Goal: Transaction & Acquisition: Obtain resource

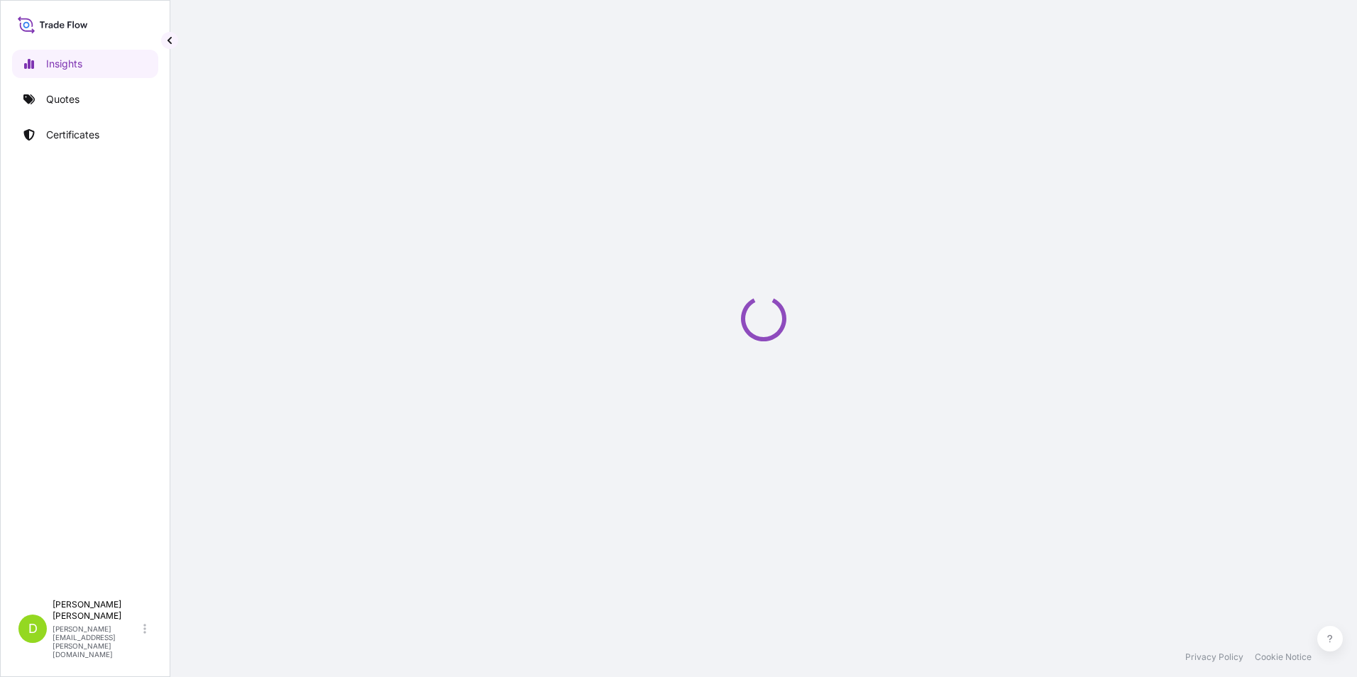
select select "2025"
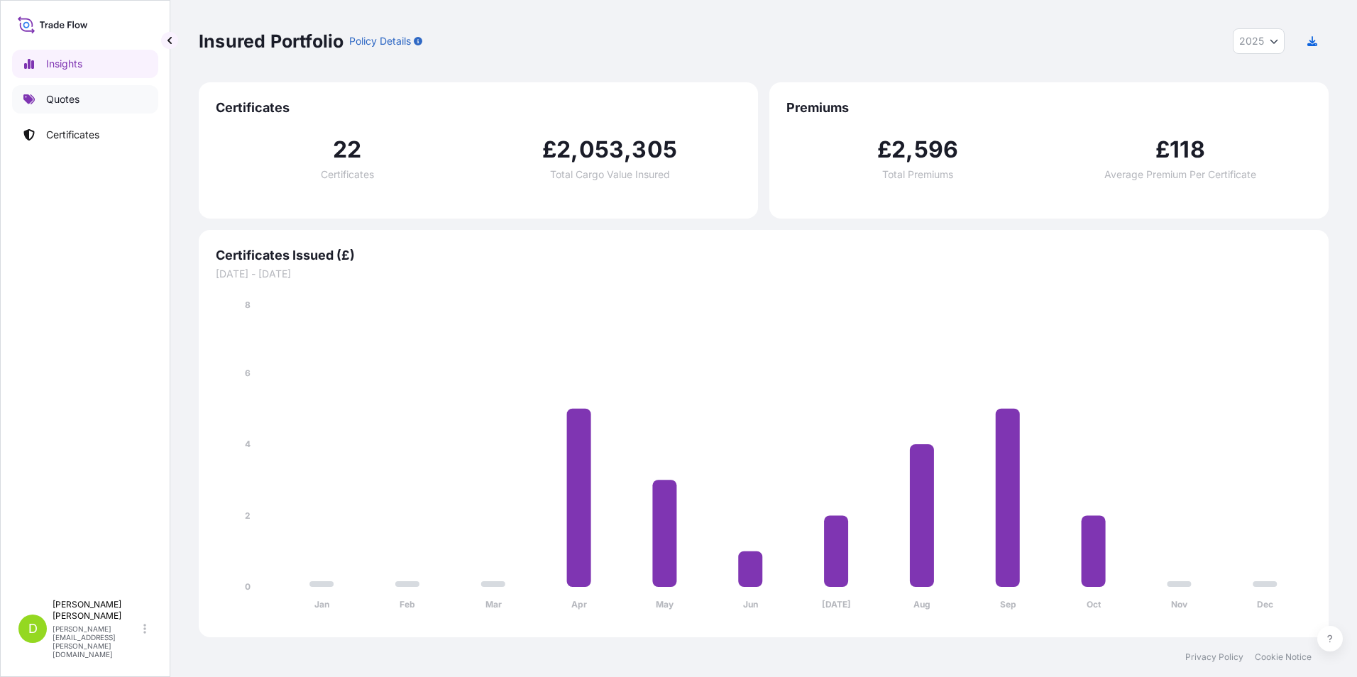
click at [57, 95] on p "Quotes" at bounding box center [62, 99] width 33 height 14
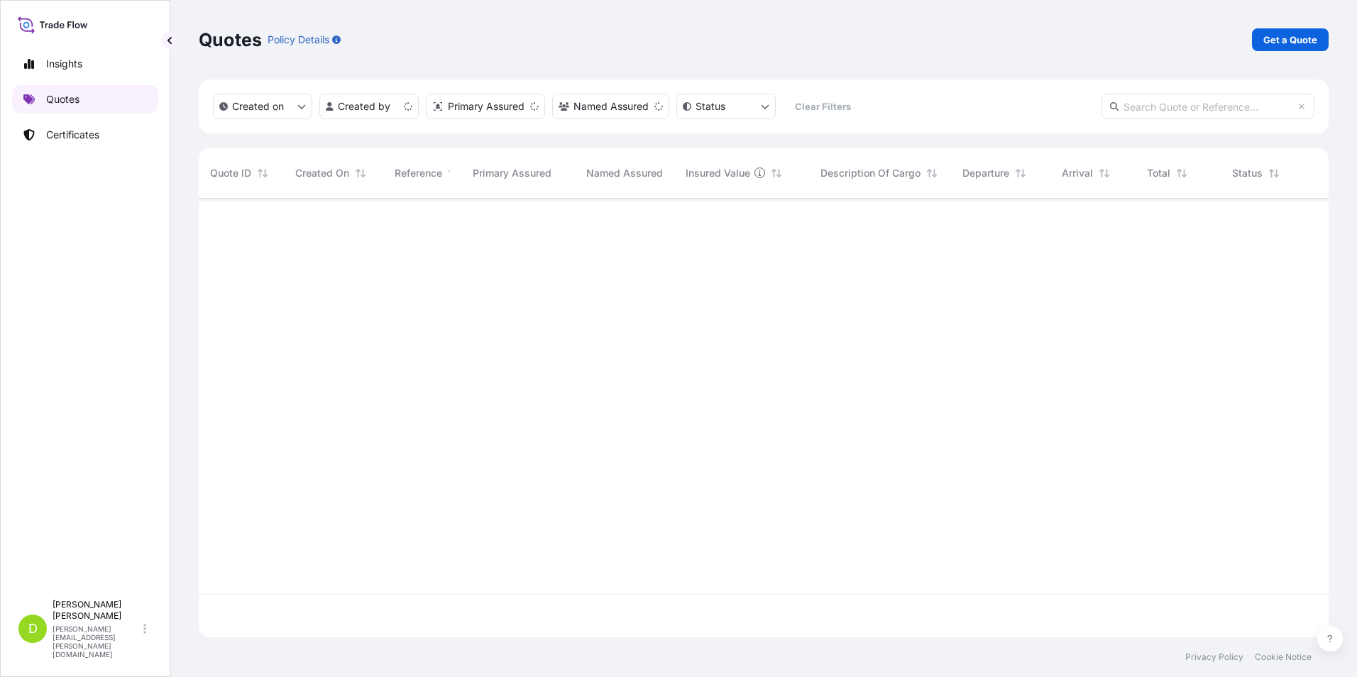
scroll to position [436, 1119]
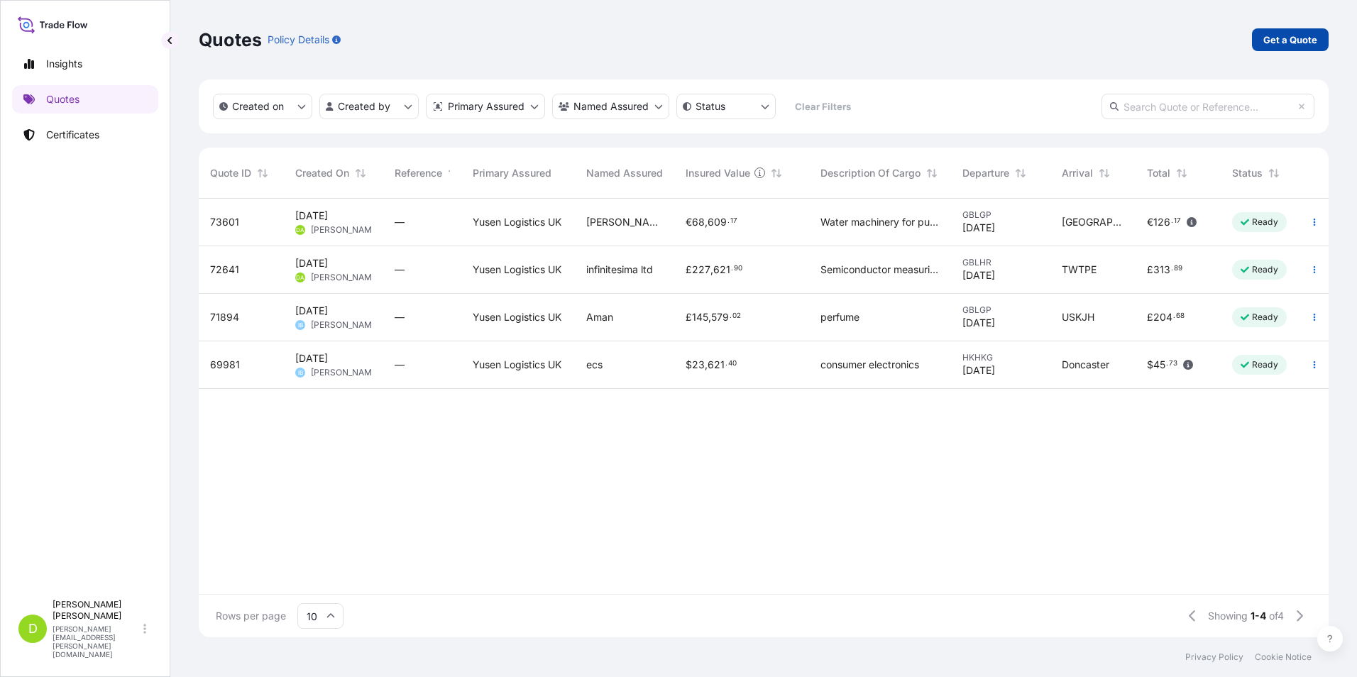
click at [1286, 43] on p "Get a Quote" at bounding box center [1290, 40] width 54 height 14
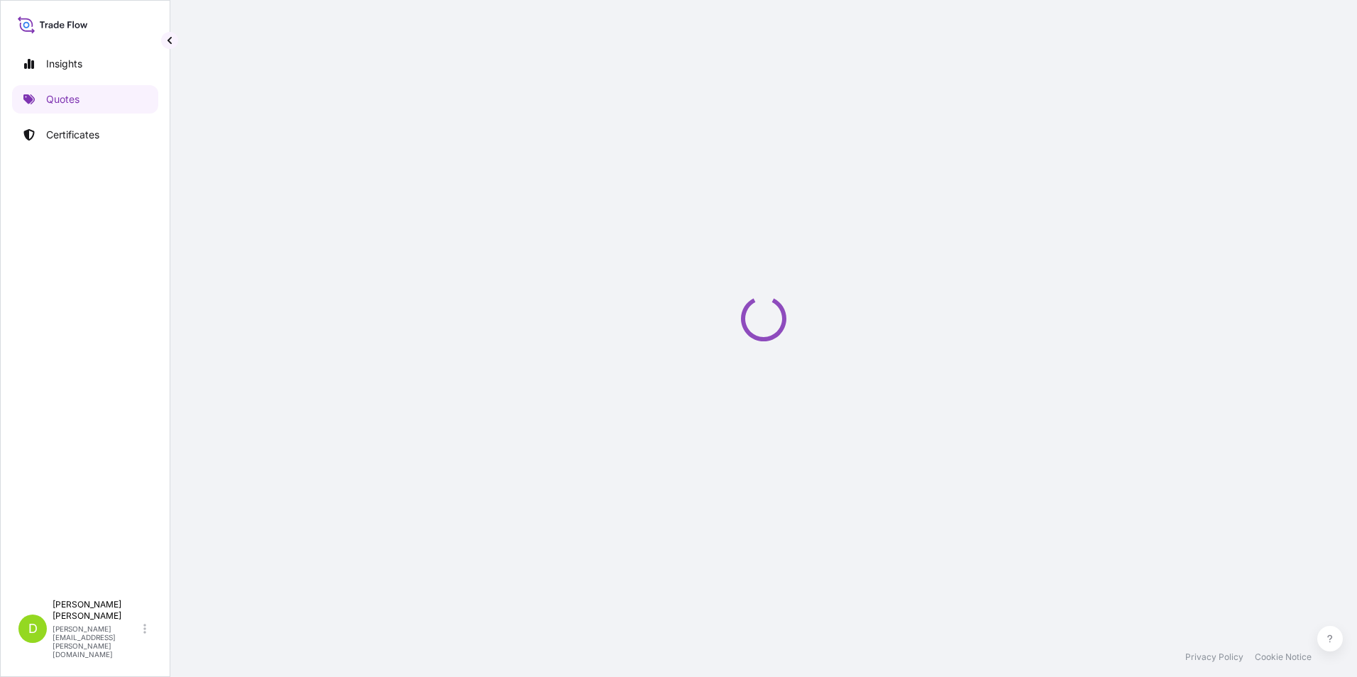
select select "Sea"
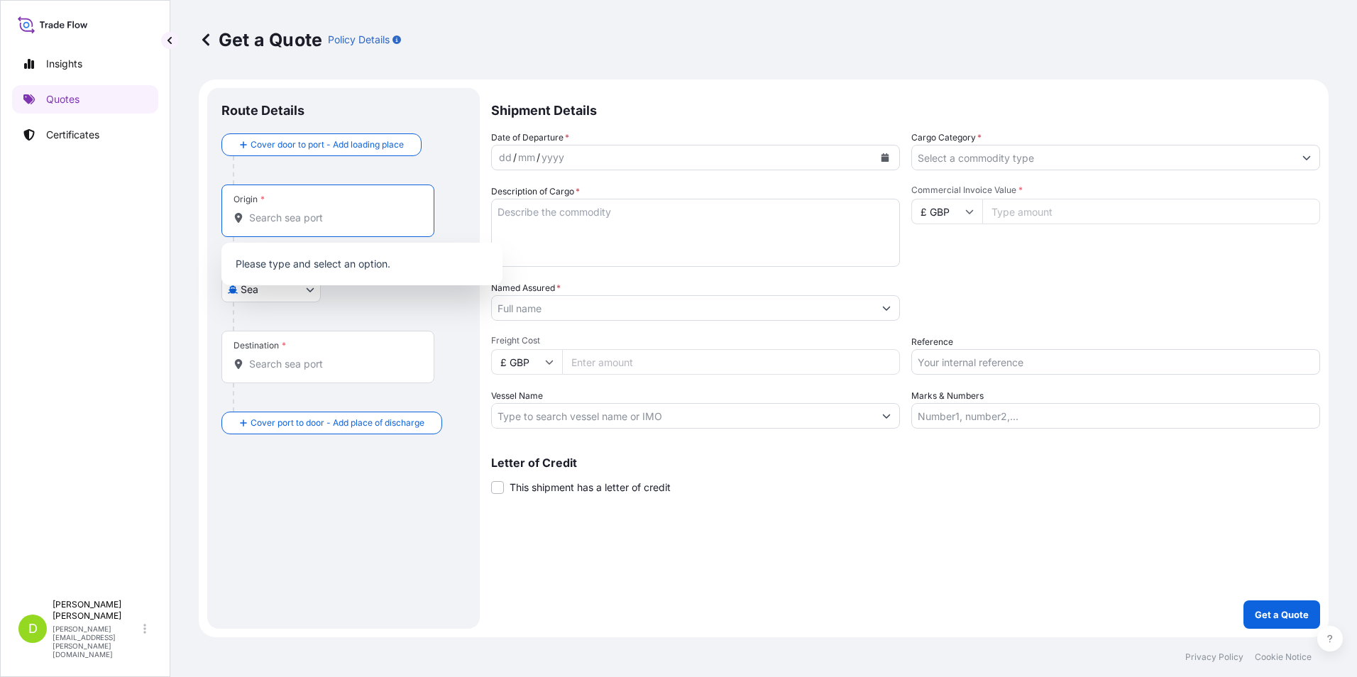
click at [257, 216] on input "Origin *" at bounding box center [332, 218] width 167 height 14
click at [258, 214] on input "Origin * Please select an origin" at bounding box center [332, 218] width 167 height 14
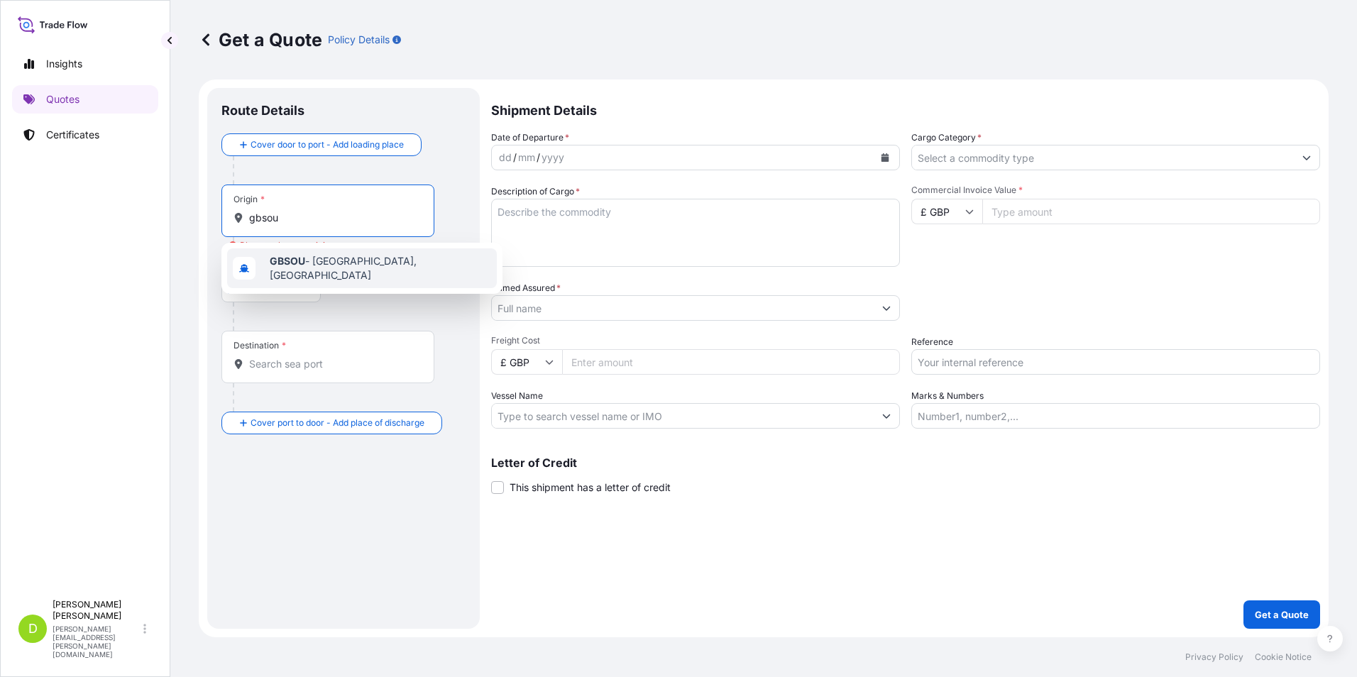
click at [297, 263] on b "GBSOU" at bounding box center [287, 261] width 35 height 12
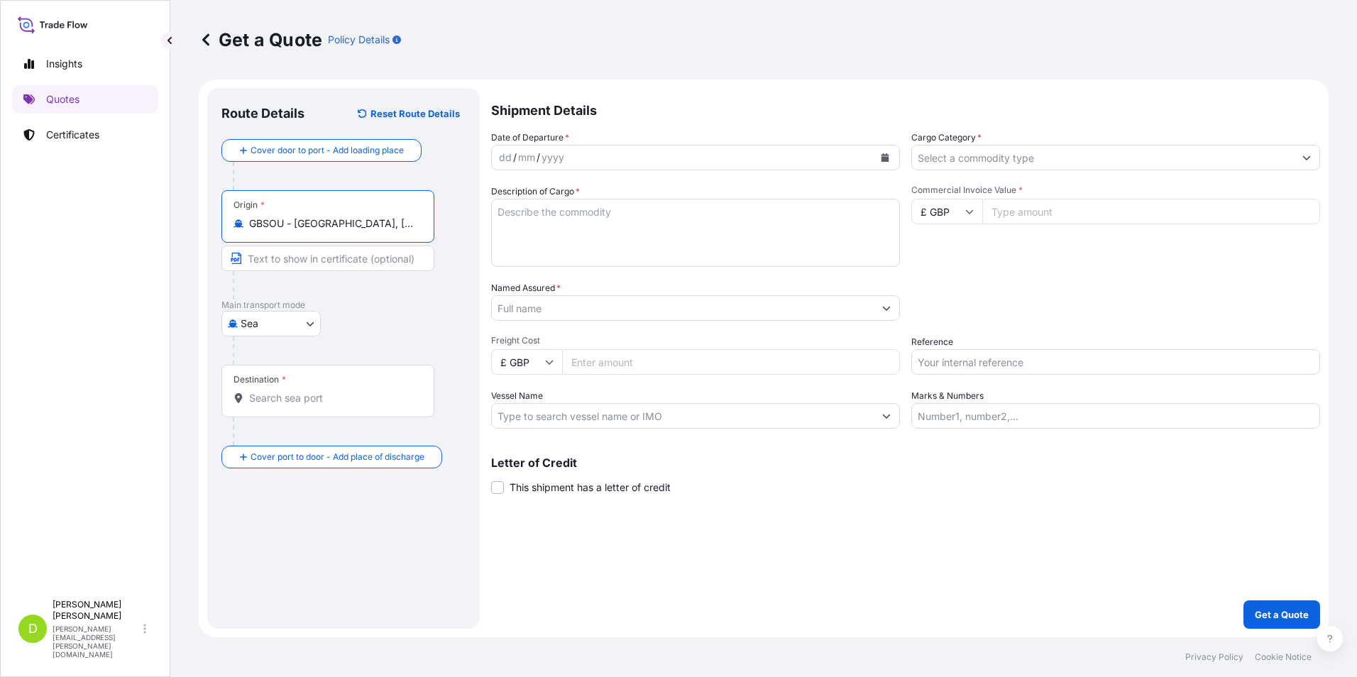
type input "GBSOU - [GEOGRAPHIC_DATA], [GEOGRAPHIC_DATA]"
click at [282, 402] on input "Destination *" at bounding box center [332, 398] width 167 height 14
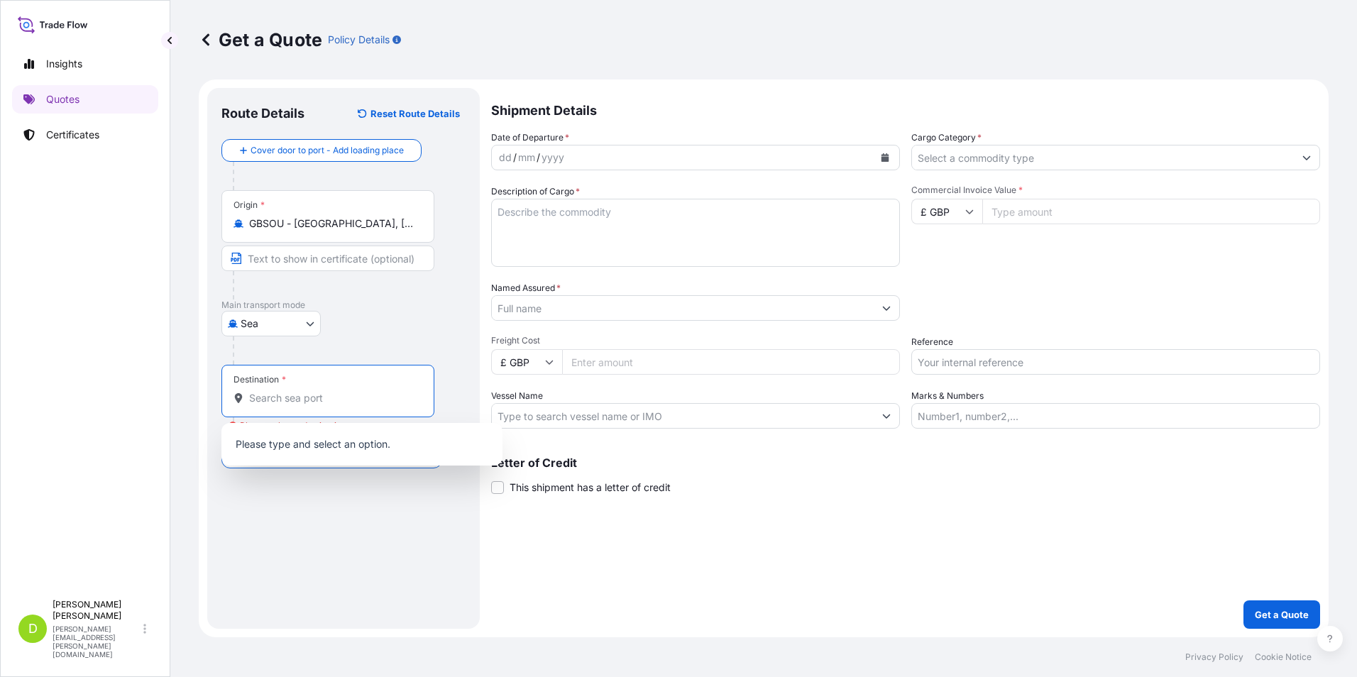
click at [289, 397] on input "Destination * Please select a destination" at bounding box center [332, 398] width 167 height 14
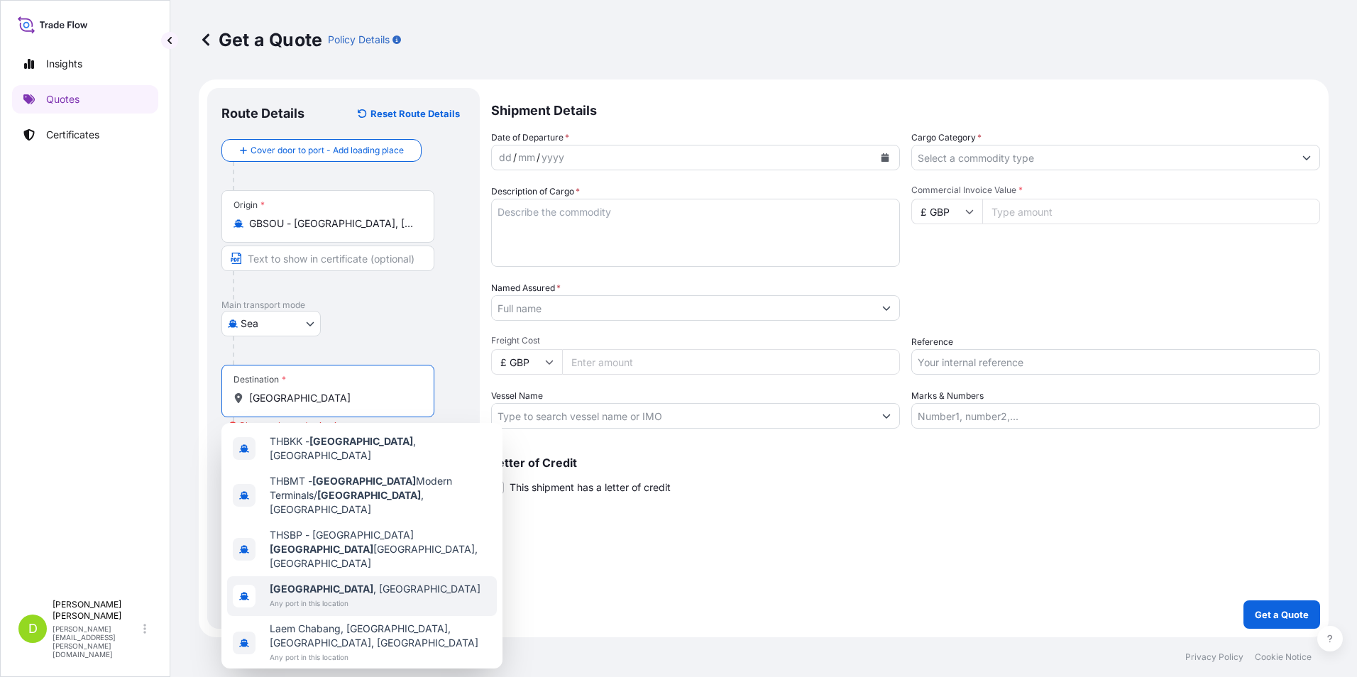
click at [336, 582] on span "[GEOGRAPHIC_DATA] , [GEOGRAPHIC_DATA]" at bounding box center [375, 589] width 211 height 14
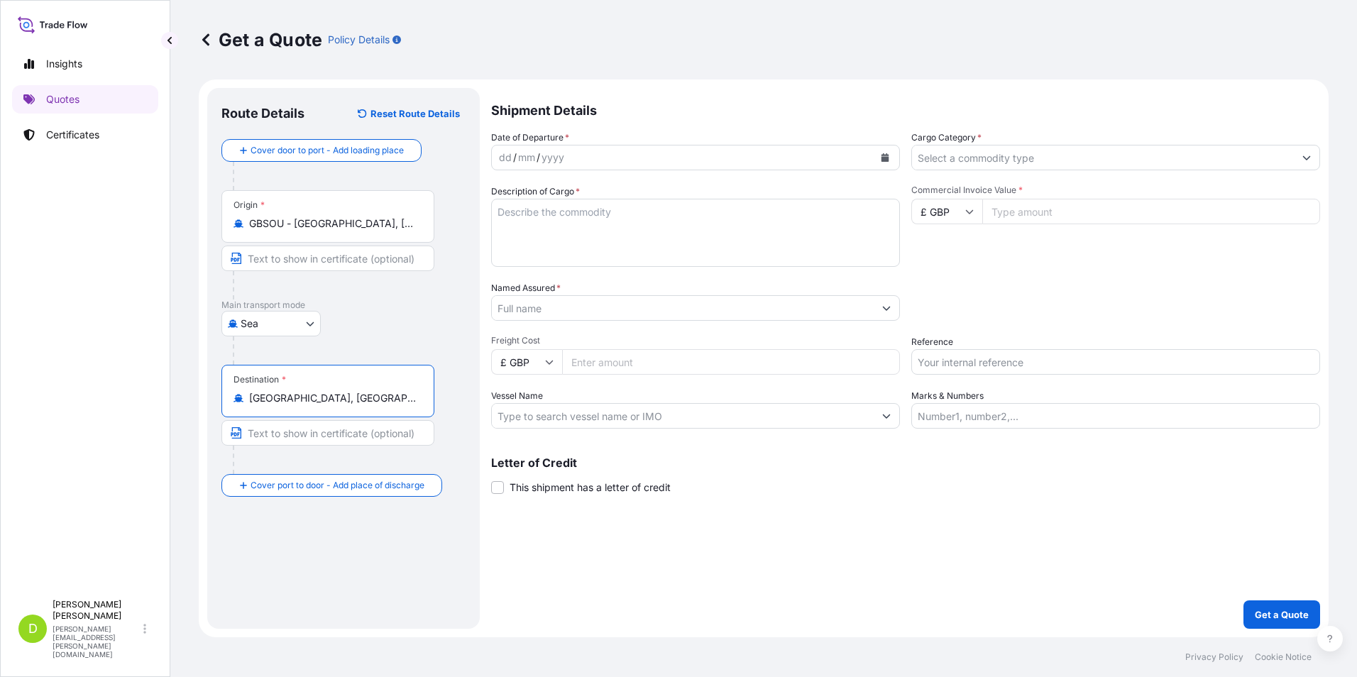
type input "[GEOGRAPHIC_DATA], [GEOGRAPHIC_DATA]"
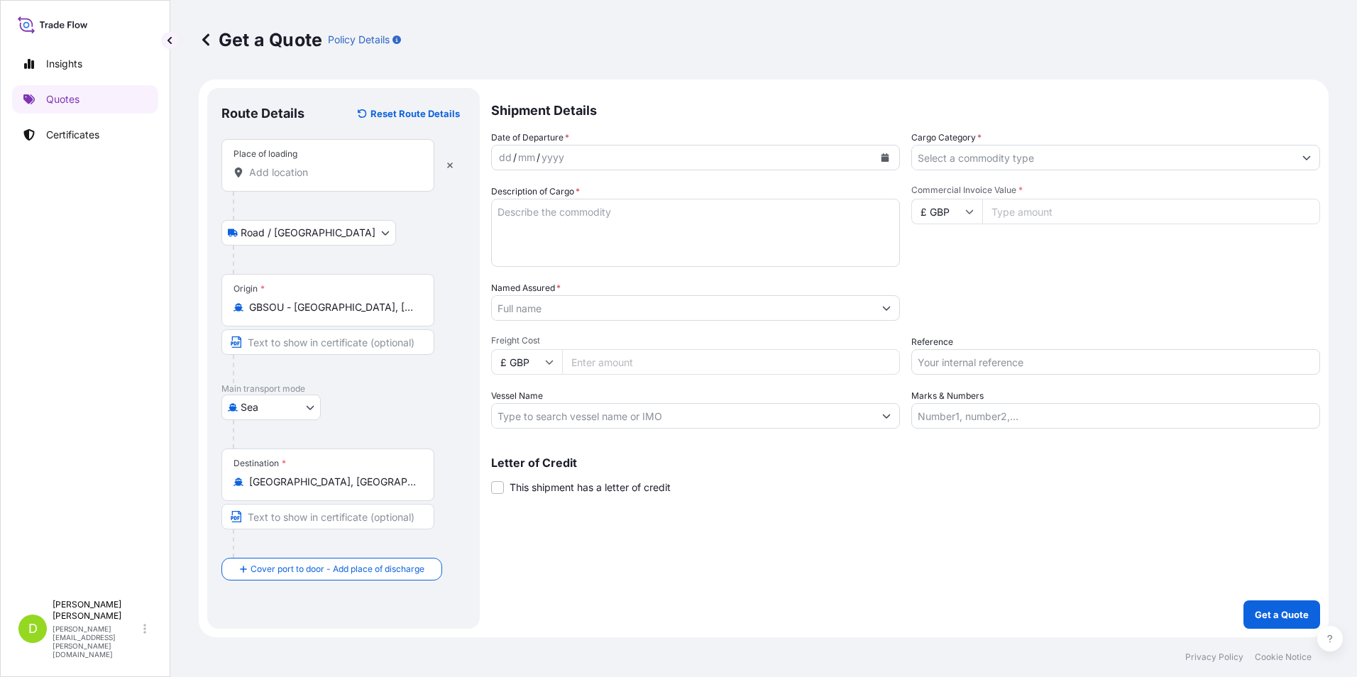
click at [279, 177] on input "Place of loading" at bounding box center [332, 172] width 167 height 14
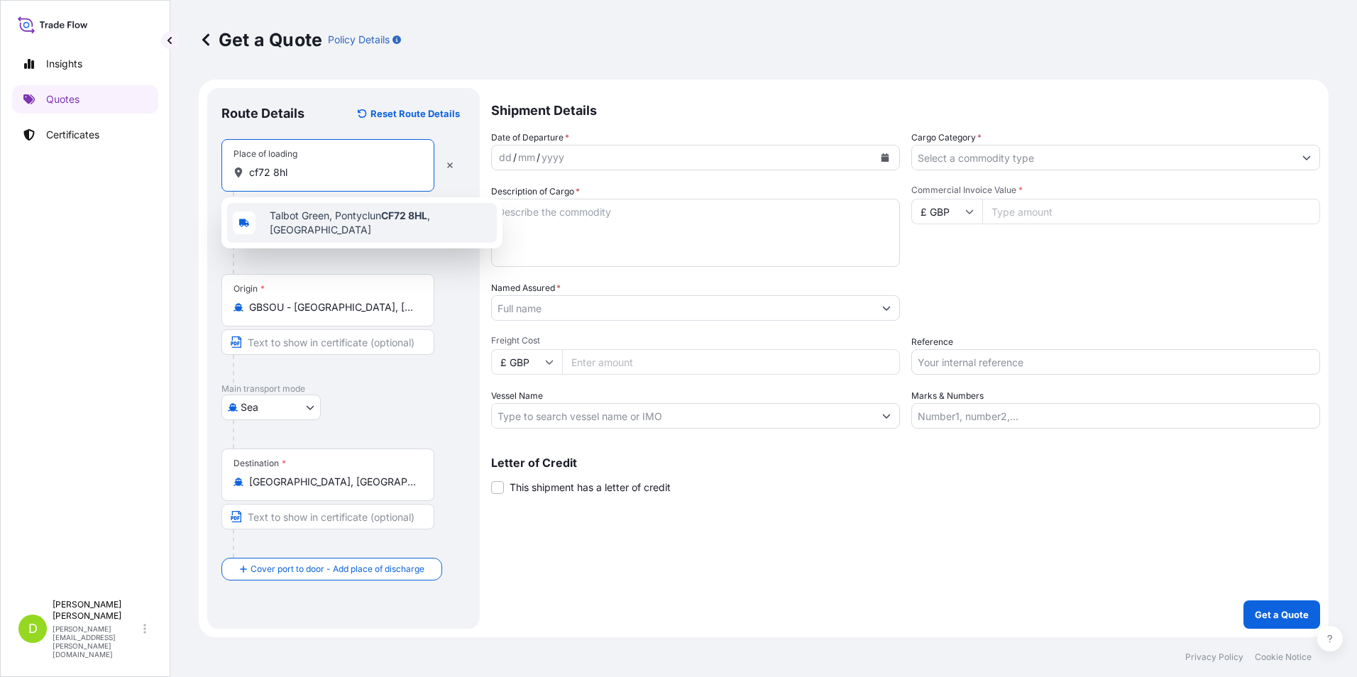
click at [338, 219] on span "[STREET_ADDRESS]" at bounding box center [380, 223] width 221 height 28
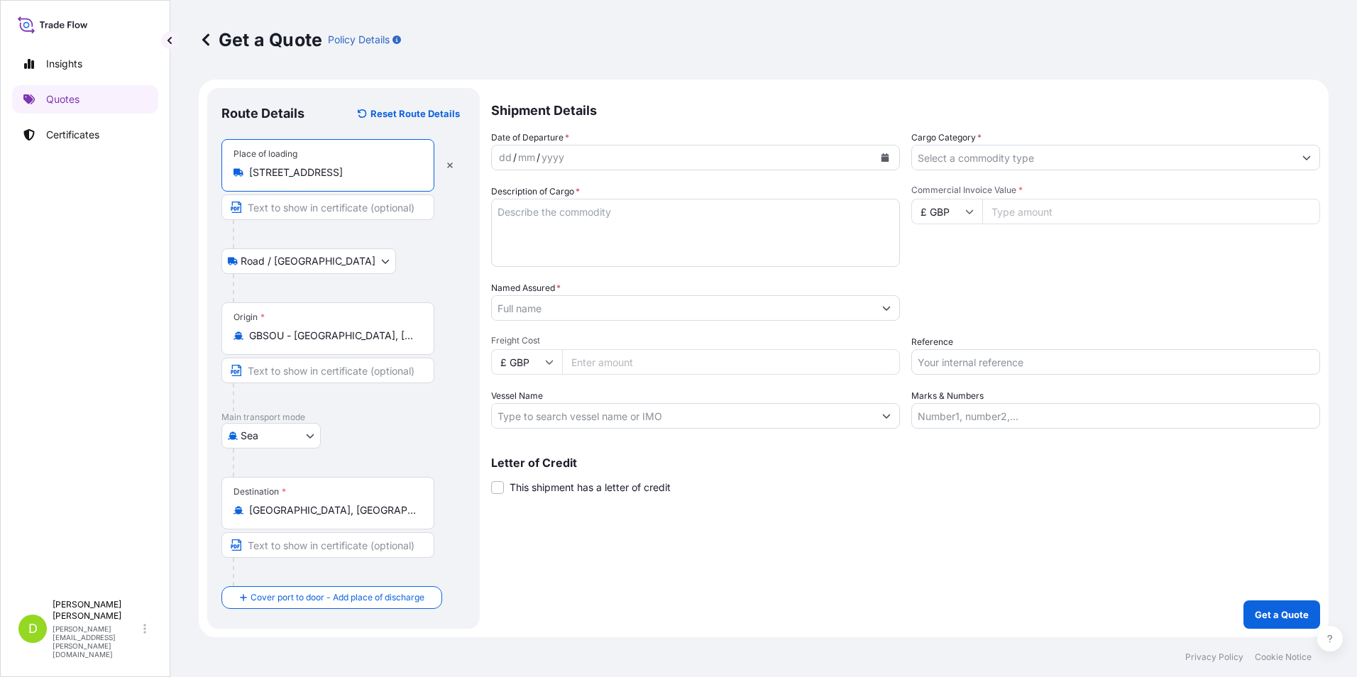
type input "[STREET_ADDRESS]"
click at [886, 153] on icon "Calendar" at bounding box center [885, 157] width 8 height 9
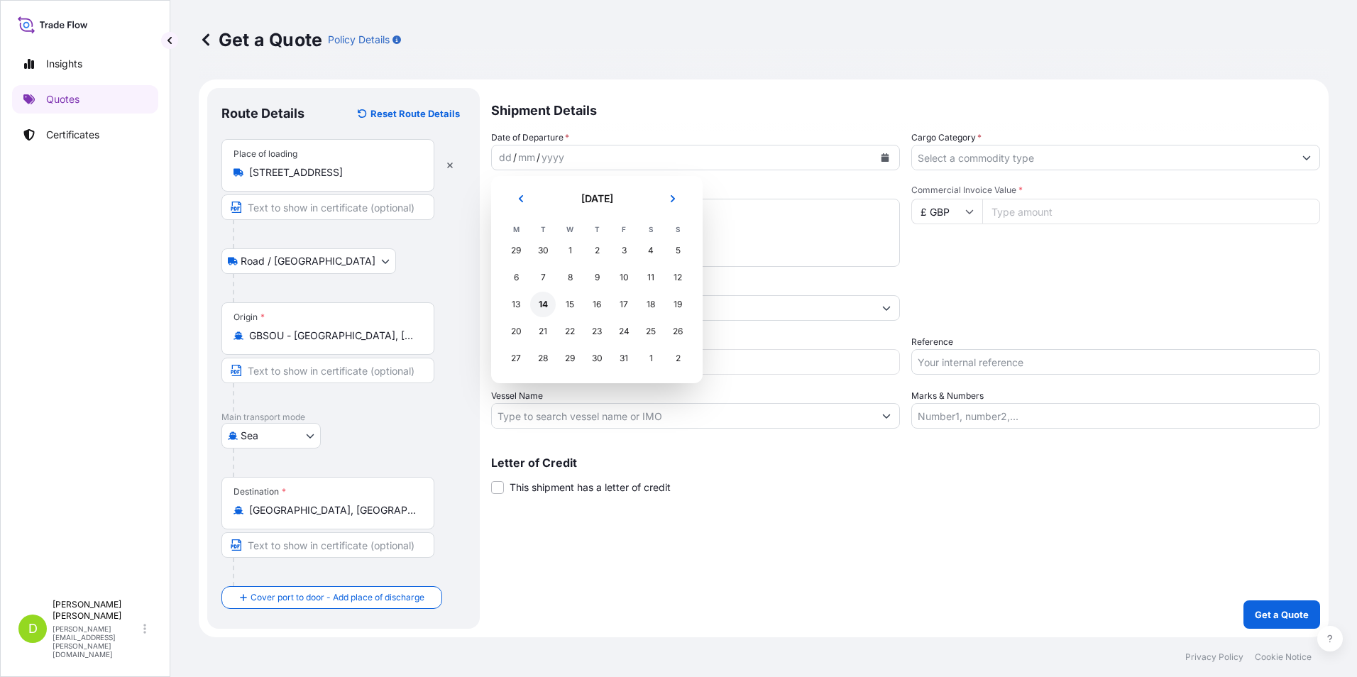
click at [546, 302] on div "14" at bounding box center [543, 305] width 26 height 26
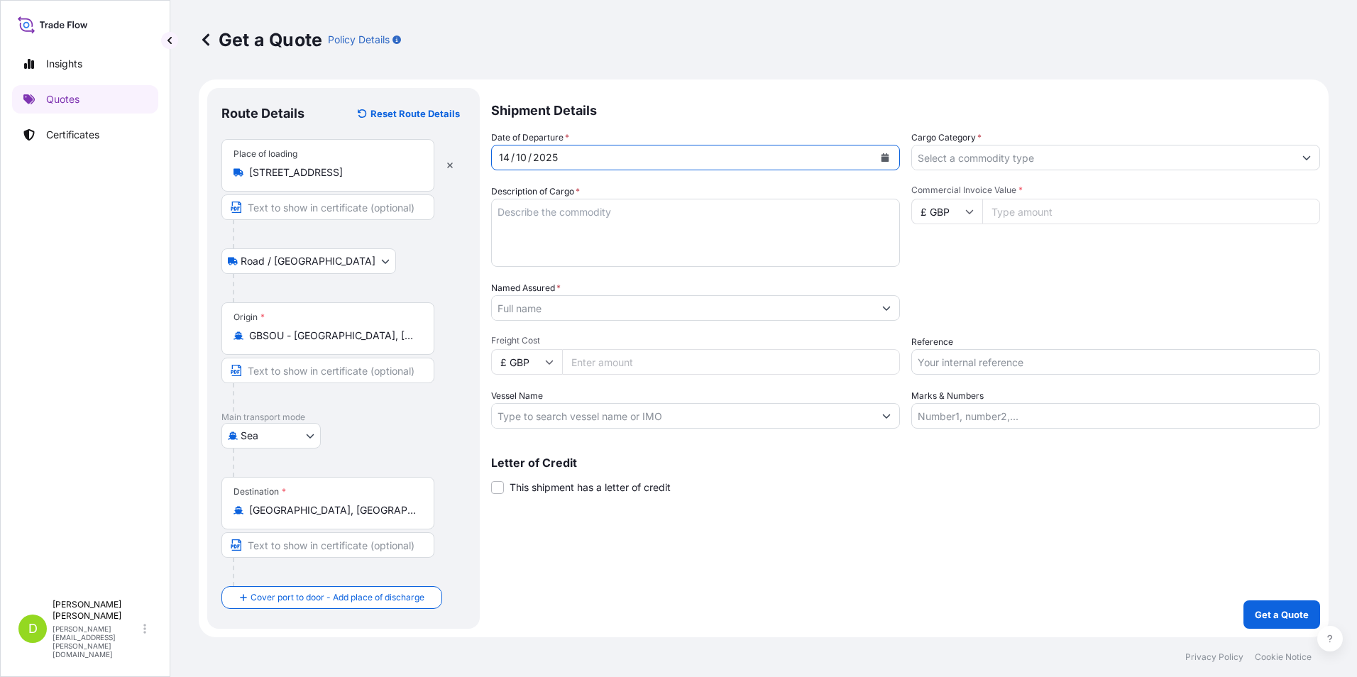
click at [545, 214] on textarea "Description of Cargo *" at bounding box center [695, 233] width 409 height 68
type textarea "concrete canvas"
click at [889, 310] on icon "Show suggestions" at bounding box center [886, 308] width 9 height 9
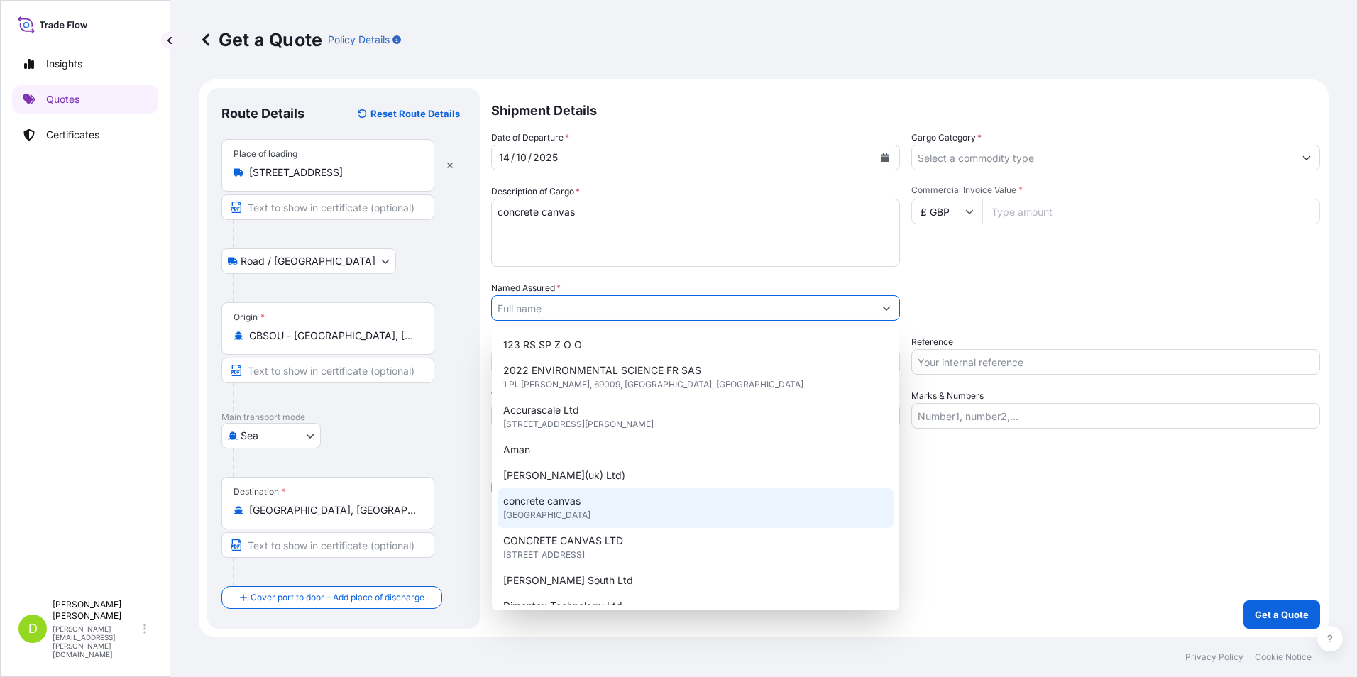
click at [611, 502] on div "concrete canvas [GEOGRAPHIC_DATA]" at bounding box center [695, 508] width 396 height 40
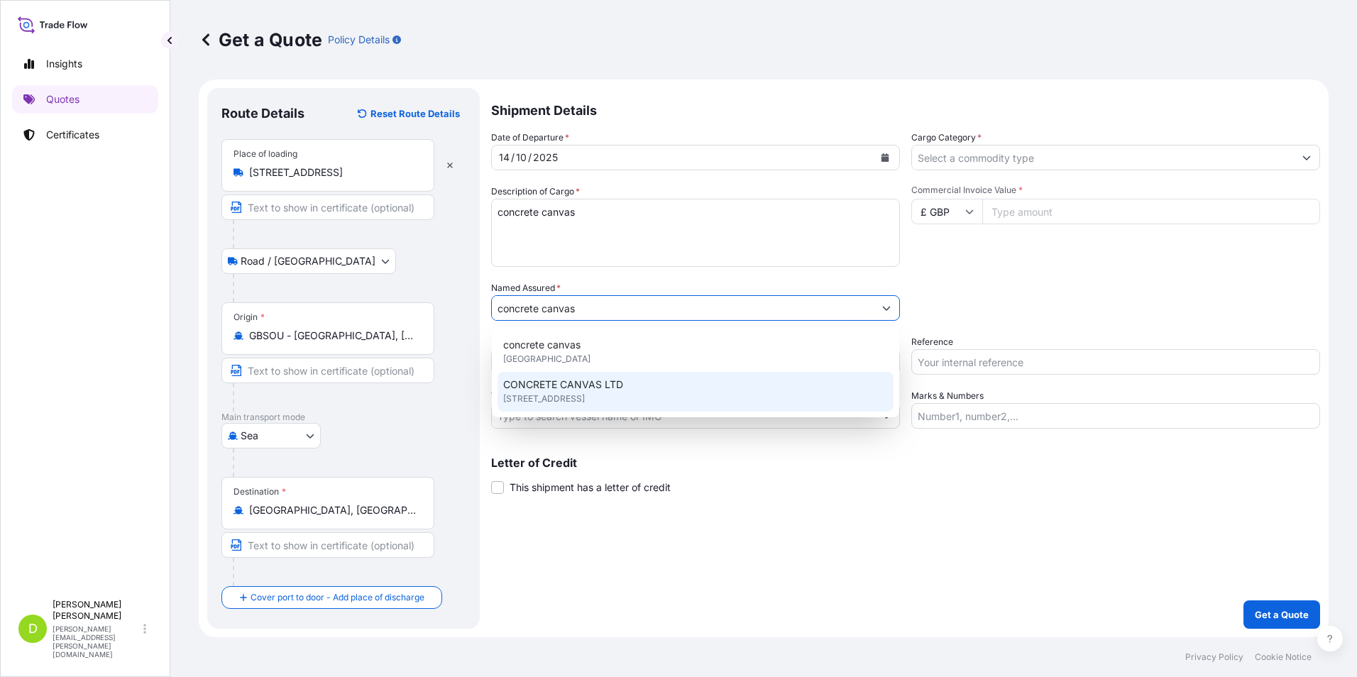
click at [635, 390] on div "CONCRETE CANVAS LTD [STREET_ADDRESS]" at bounding box center [695, 392] width 396 height 40
type input "CONCRETE CANVAS LTD"
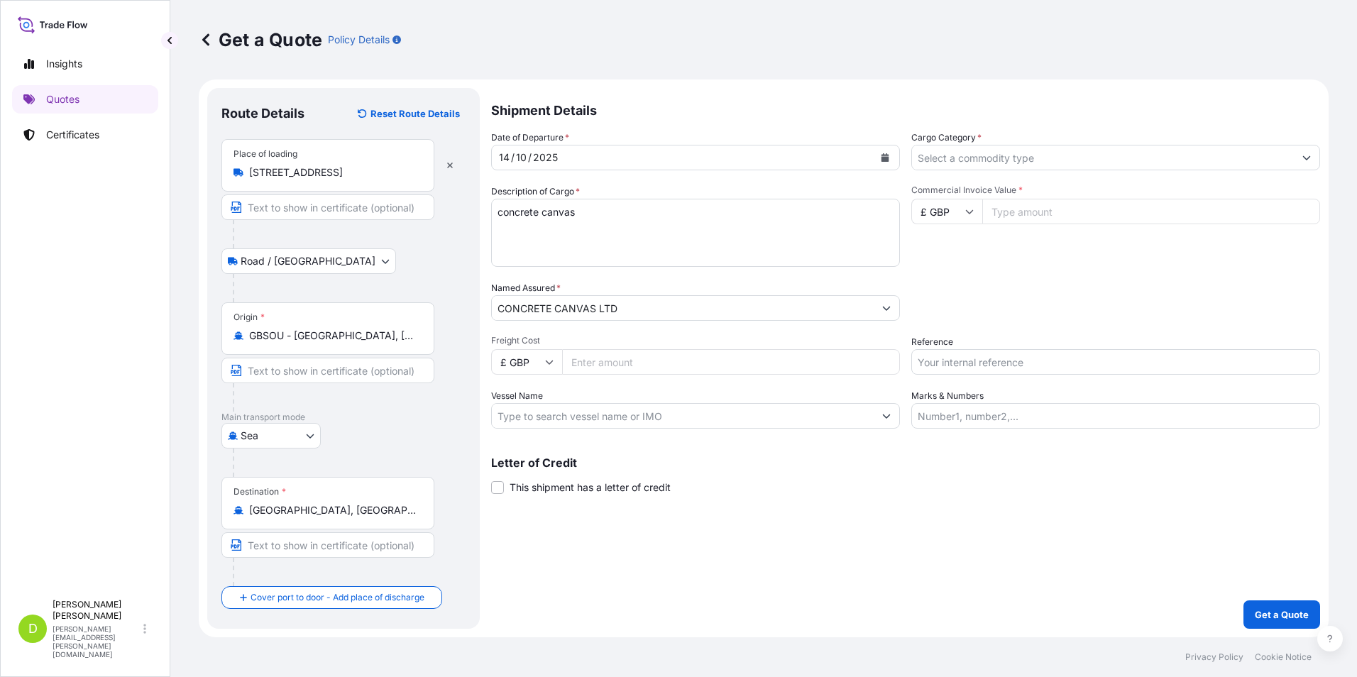
click at [646, 365] on input "Freight Cost" at bounding box center [731, 362] width 338 height 26
type input "909"
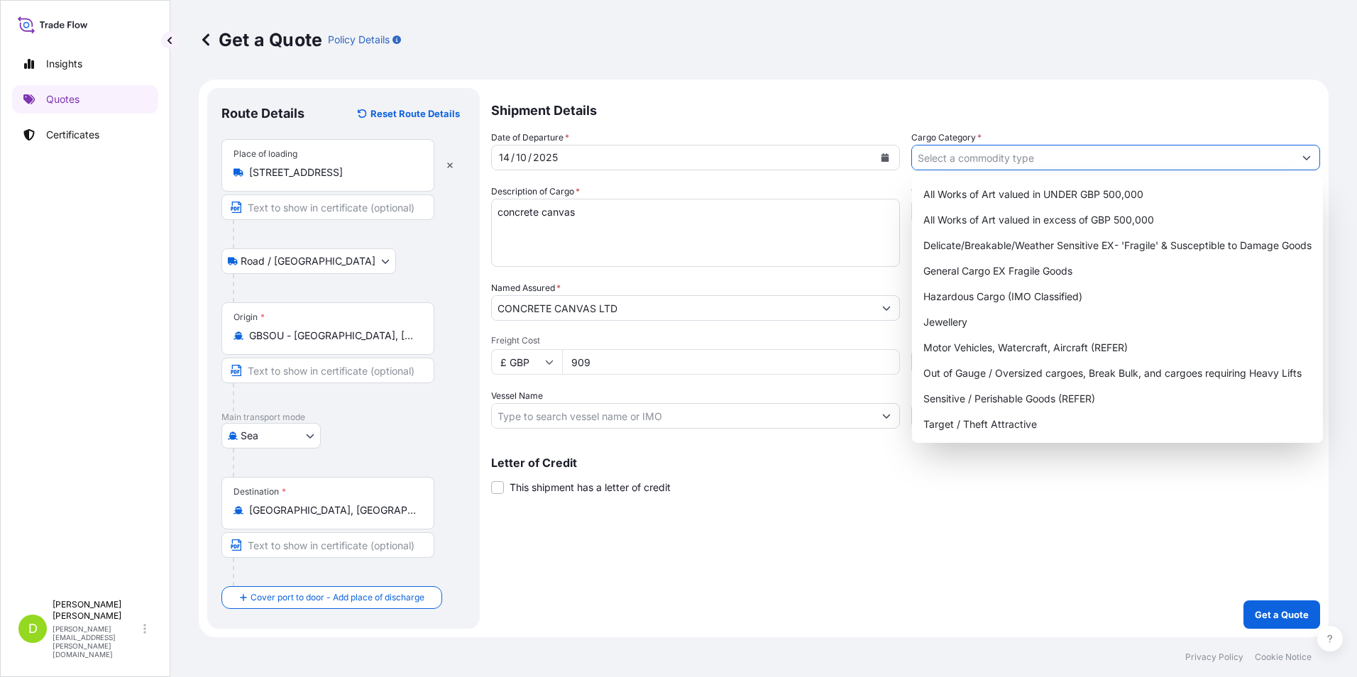
click at [1305, 158] on icon "Show suggestions" at bounding box center [1307, 158] width 8 height 4
click at [1033, 243] on div "Delicate/Breakable/Weather Sensitive EX- 'Fragile' & Susceptible to Damage Goods" at bounding box center [1116, 246] width 399 height 26
type input "Delicate/Breakable/Weather Sensitive EX- 'Fragile' & Susceptible to Damage Goods"
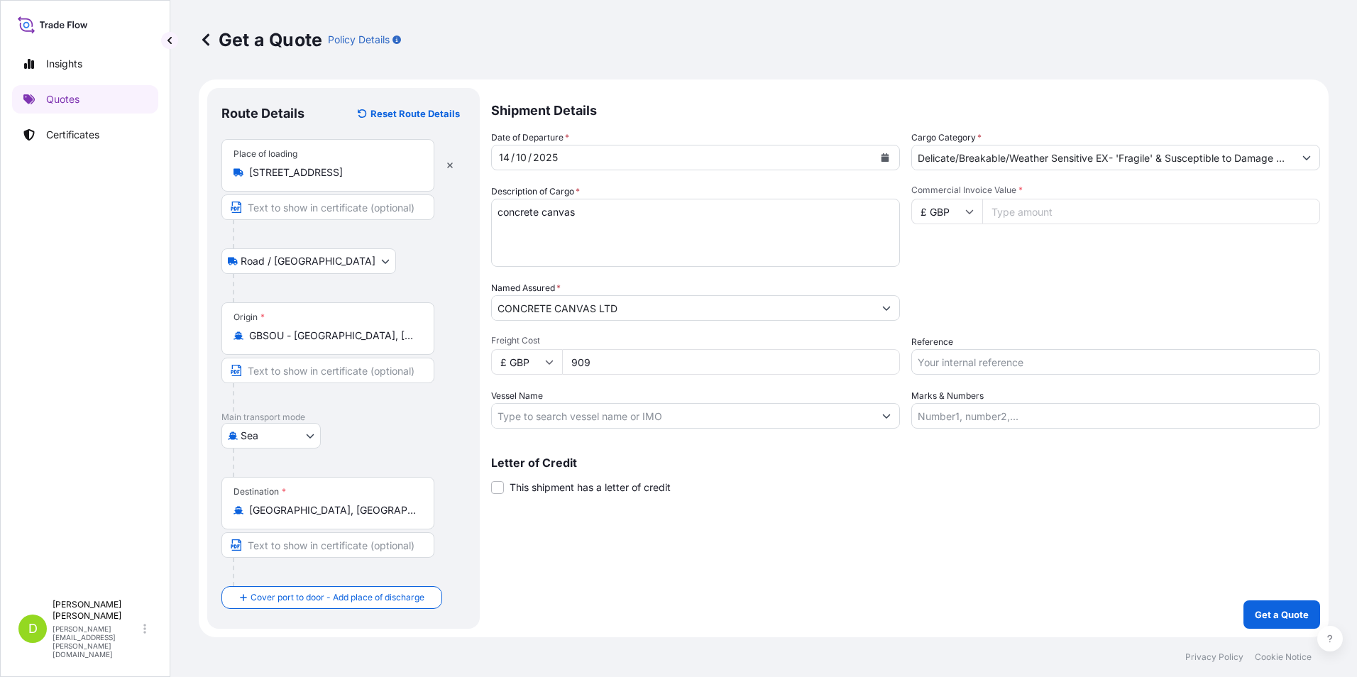
click at [1009, 212] on input "Commercial Invoice Value *" at bounding box center [1151, 212] width 338 height 26
type input "20242"
click at [1296, 618] on p "Get a Quote" at bounding box center [1281, 614] width 54 height 14
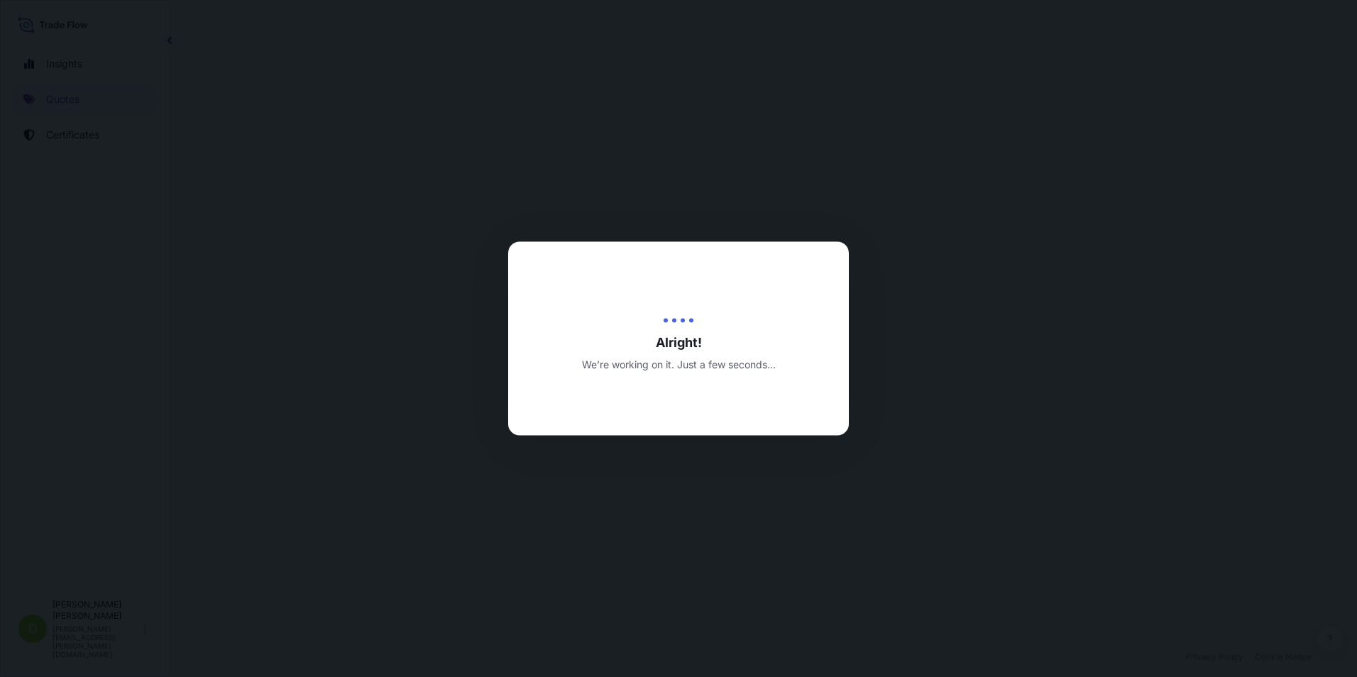
select select "Road / [GEOGRAPHIC_DATA]"
select select "Sea"
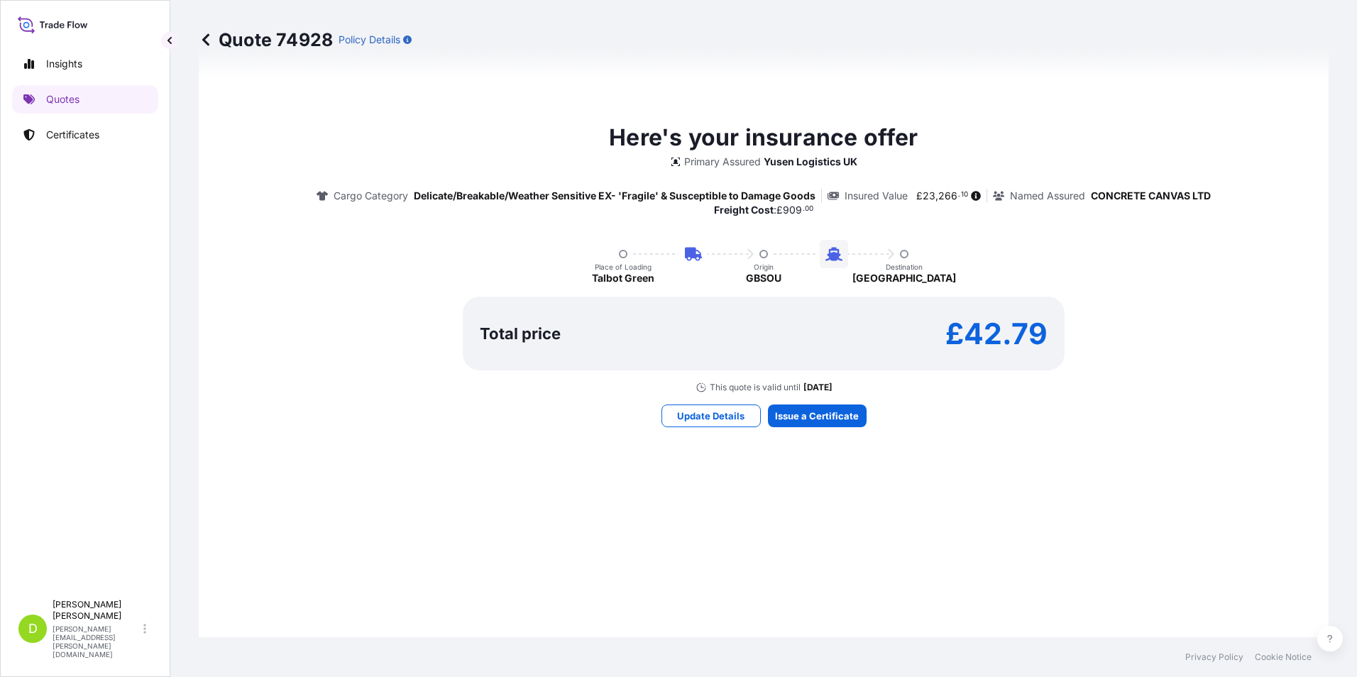
scroll to position [853, 0]
